Goal: Transaction & Acquisition: Purchase product/service

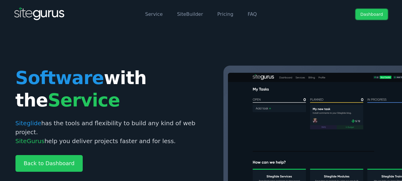
click at [362, 15] on link "Dashboard" at bounding box center [372, 14] width 32 height 11
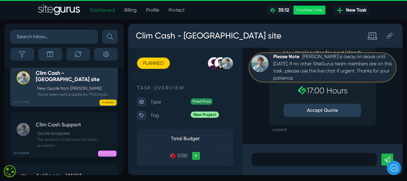
scroll to position [0, 0]
click at [311, 8] on div "Purchase Time" at bounding box center [309, 10] width 32 height 9
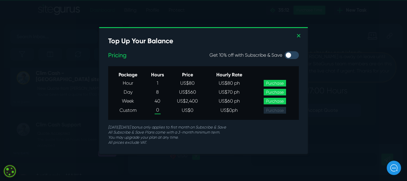
click at [158, 109] on span "0" at bounding box center [158, 110] width 6 height 8
click at [159, 110] on span "0" at bounding box center [158, 110] width 6 height 8
click at [297, 35] on link "✕" at bounding box center [298, 36] width 5 height 9
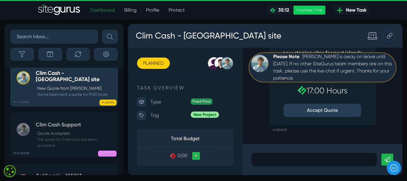
click at [131, 10] on link "Billing" at bounding box center [130, 10] width 22 height 12
